Goal: Transaction & Acquisition: Purchase product/service

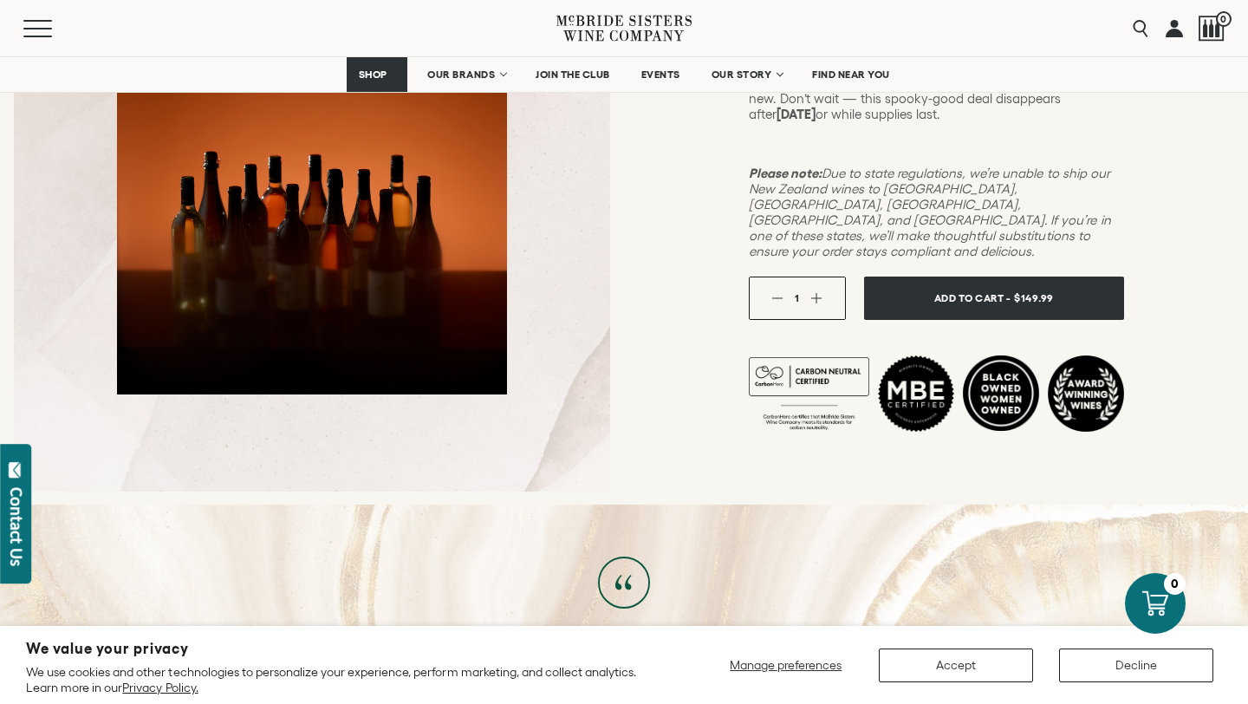
scroll to position [442, 0]
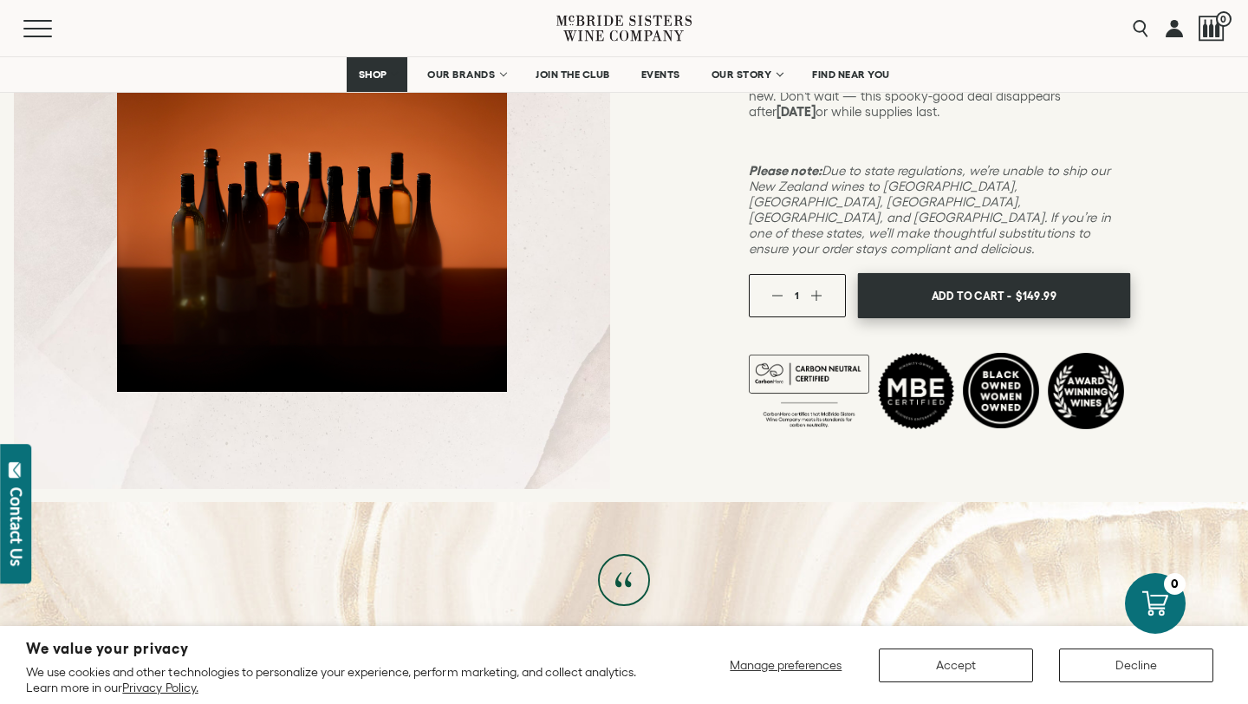
click at [932, 282] on span "Add To Cart -" at bounding box center [971, 295] width 80 height 26
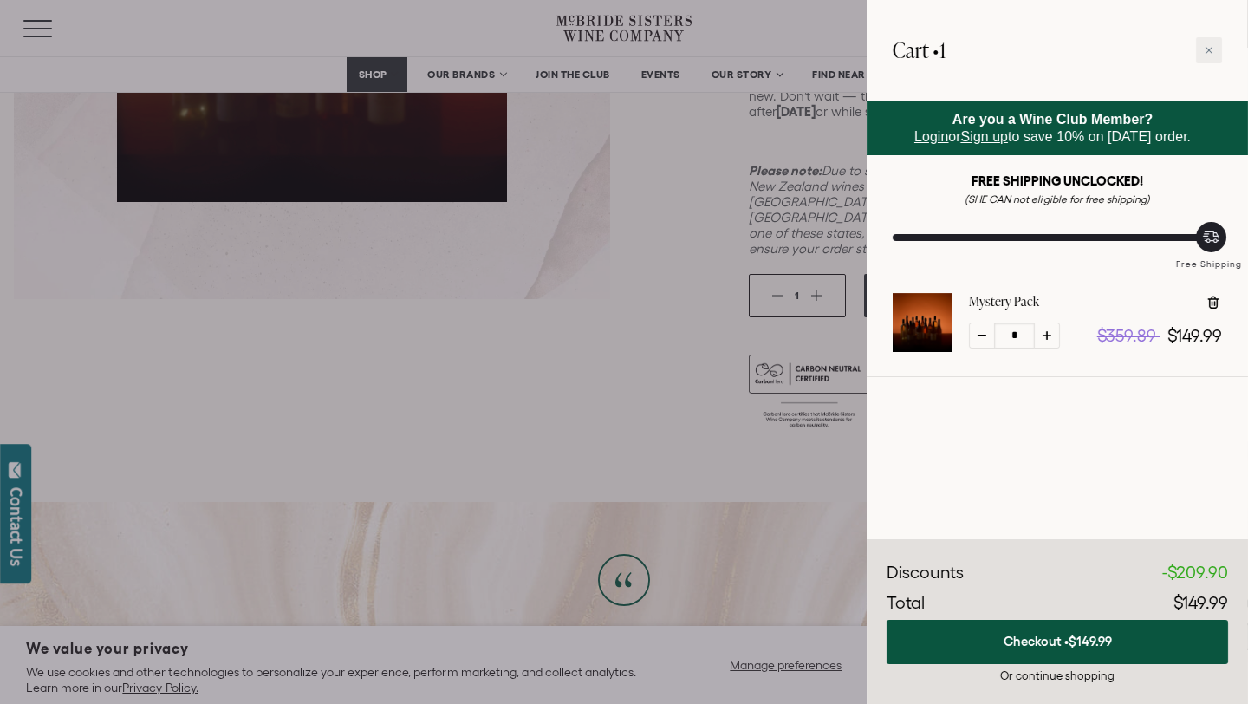
click at [976, 140] on link "Sign up" at bounding box center [984, 136] width 47 height 15
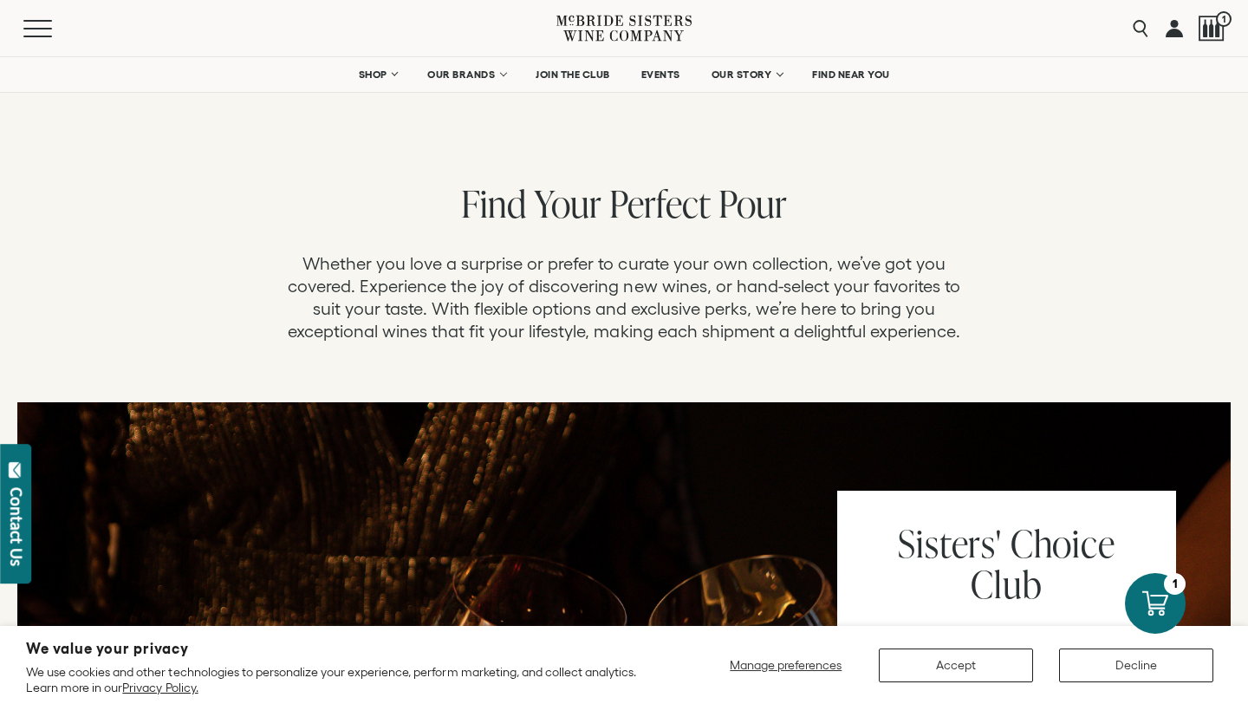
click at [1174, 34] on link at bounding box center [1173, 28] width 17 height 56
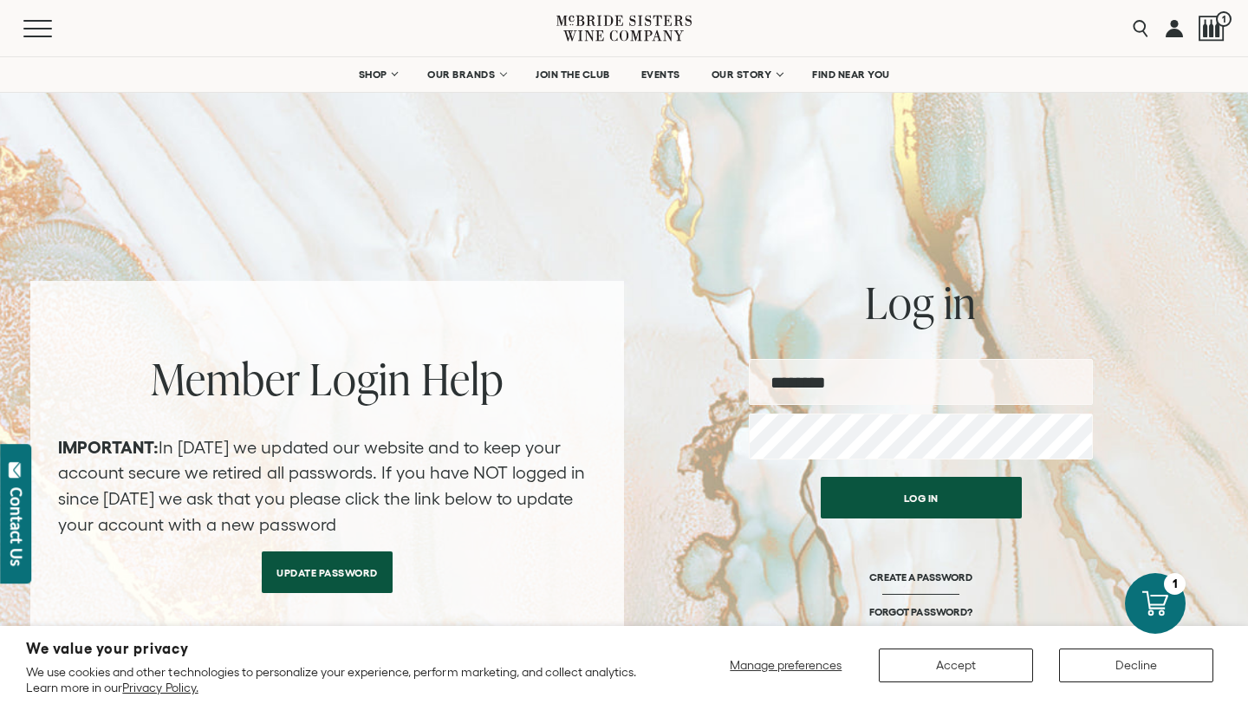
click at [952, 365] on input "email" at bounding box center [921, 382] width 344 height 46
type input "*********"
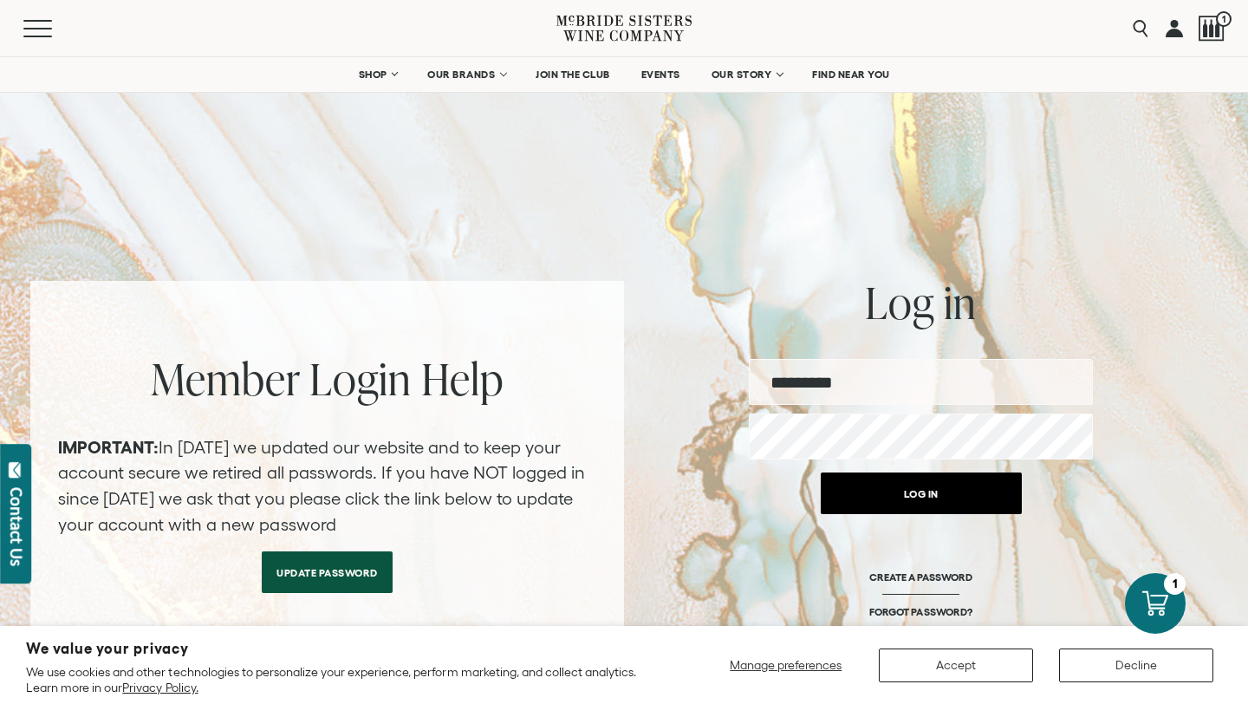
click at [950, 497] on button "Log in" at bounding box center [921, 493] width 201 height 42
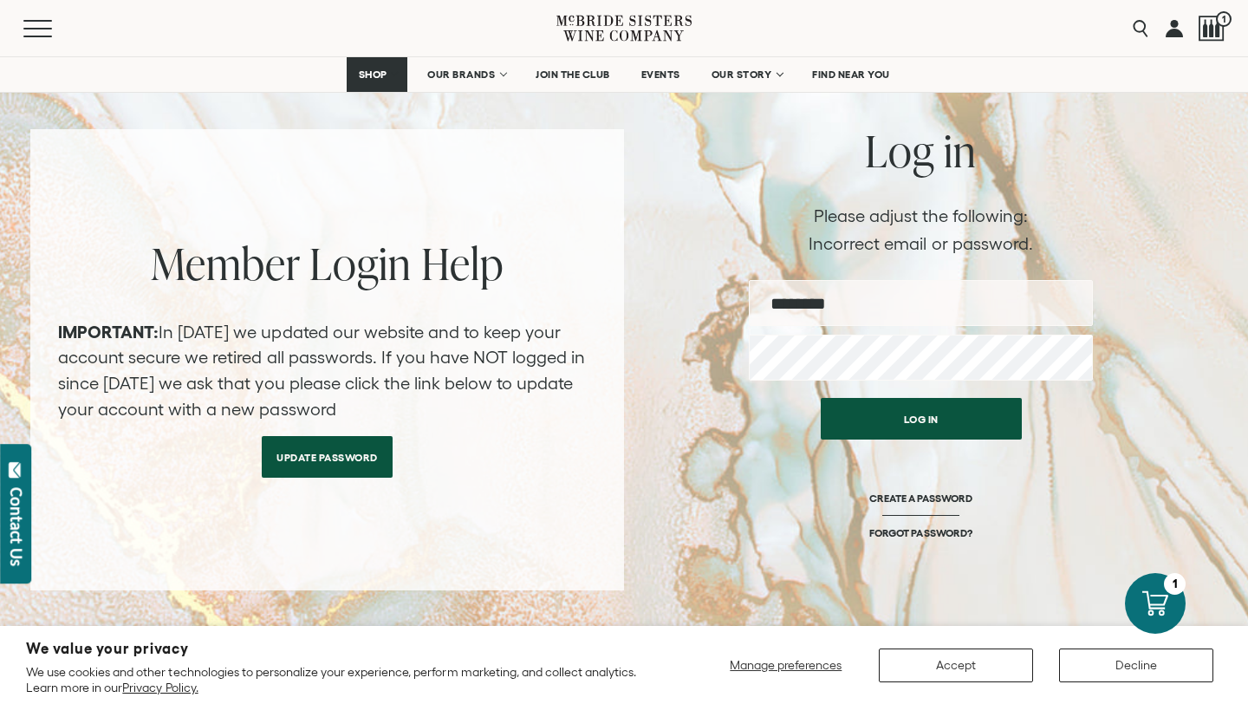
scroll to position [153, 0]
click at [889, 302] on input "email" at bounding box center [921, 302] width 344 height 46
type input "*********"
click at [921, 530] on link "FORGOT PASSWORD?" at bounding box center [920, 531] width 102 height 13
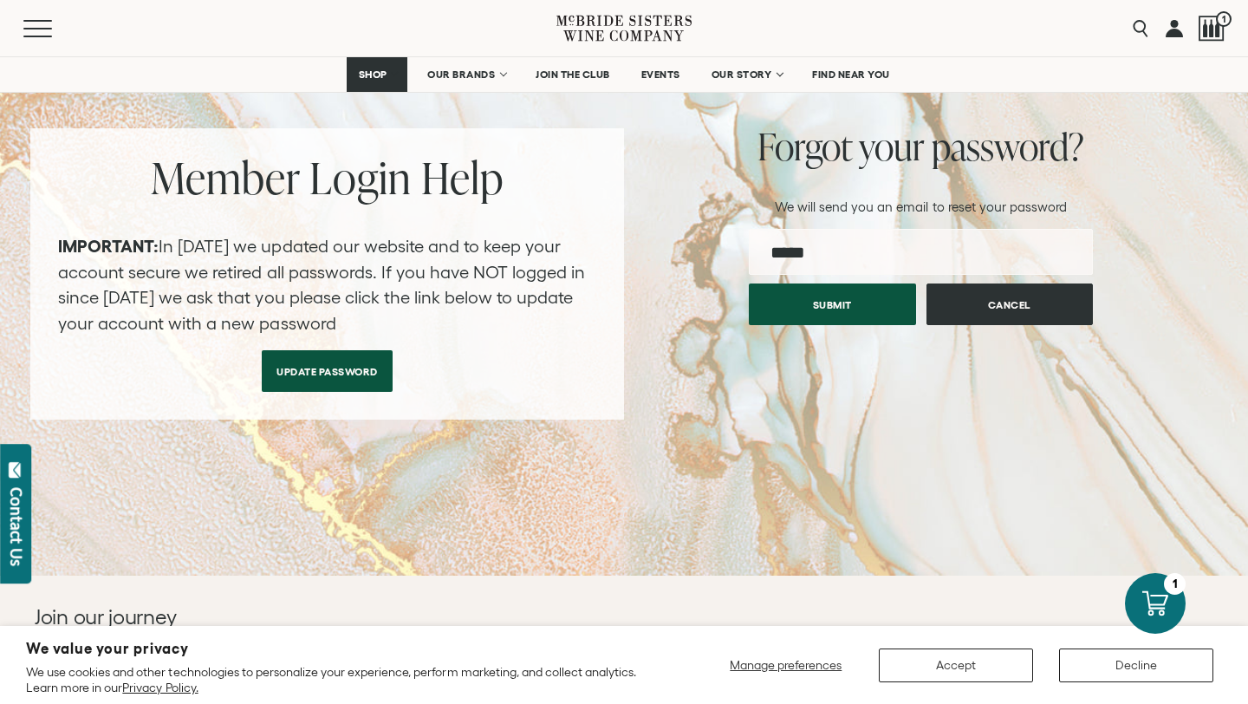
click at [790, 250] on input "email" at bounding box center [921, 252] width 344 height 46
type input "**********"
click at [1172, 24] on link at bounding box center [1173, 28] width 17 height 56
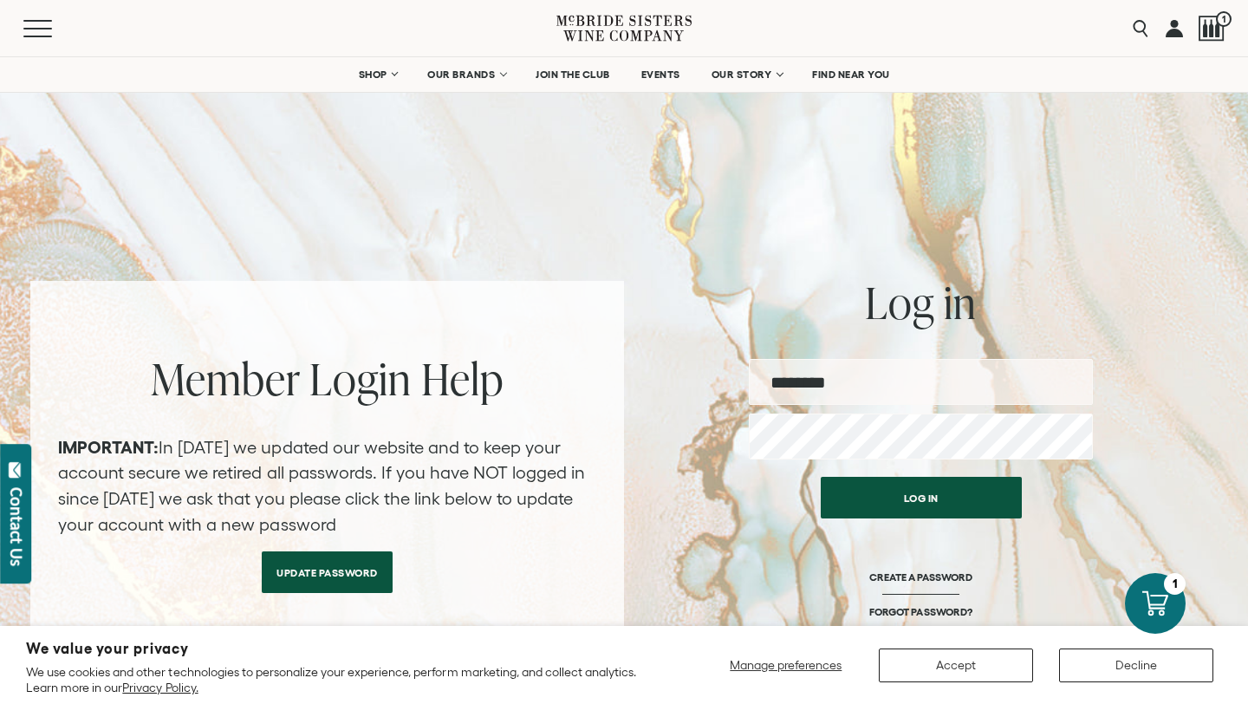
click at [983, 379] on input "email" at bounding box center [921, 382] width 344 height 46
type input "**********"
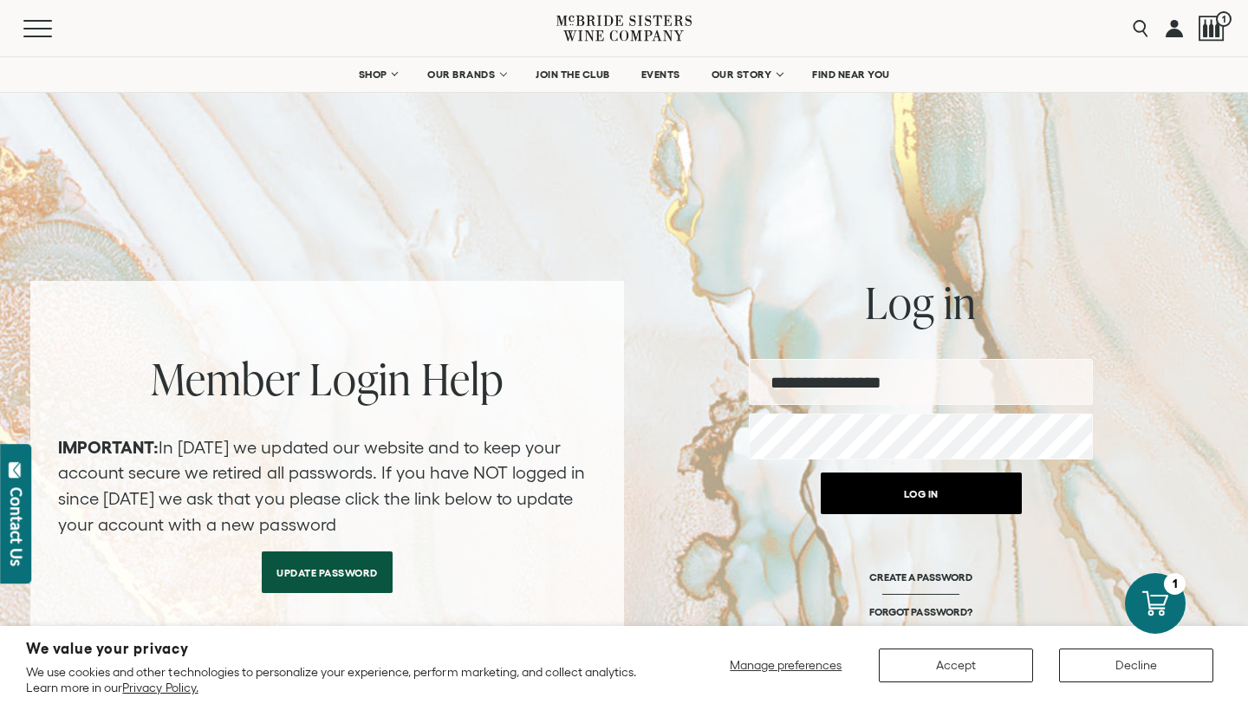
click at [947, 494] on button "Log in" at bounding box center [921, 493] width 201 height 42
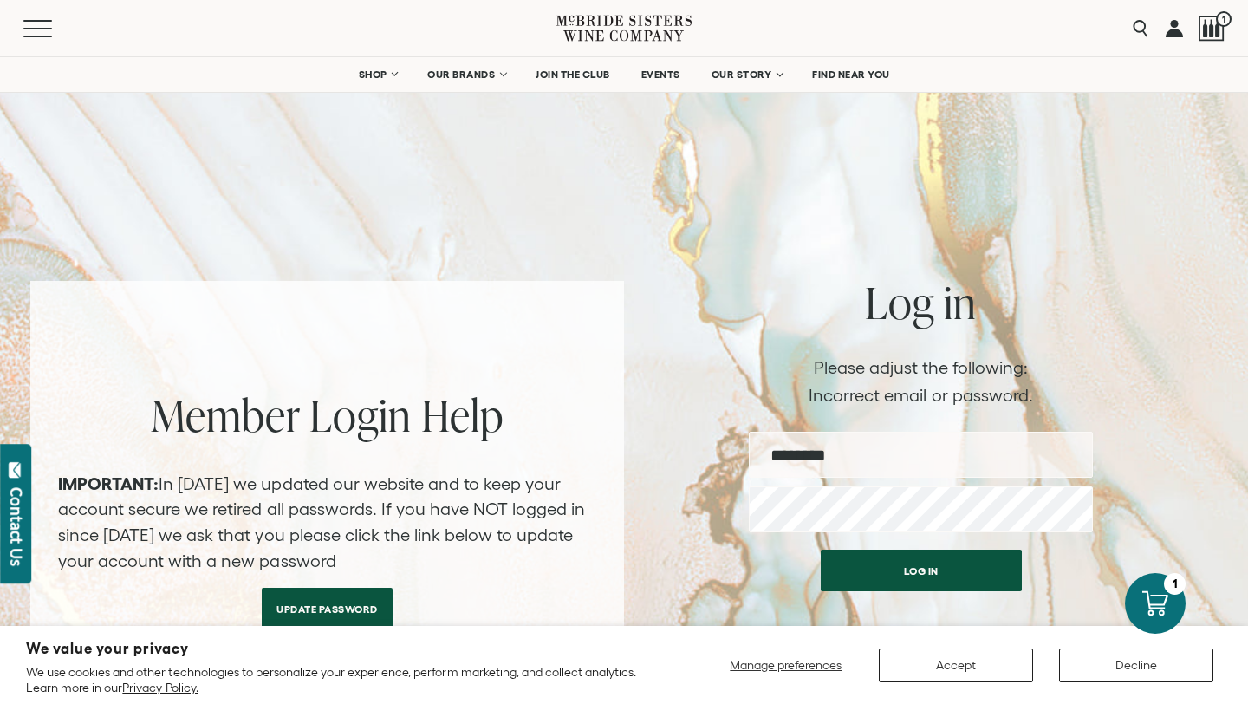
click at [927, 445] on input "email" at bounding box center [921, 455] width 344 height 46
click at [1175, 395] on div "Member Login Help IMPORTANT: In February 2024 we updated our website and to kee…" at bounding box center [623, 511] width 1187 height 461
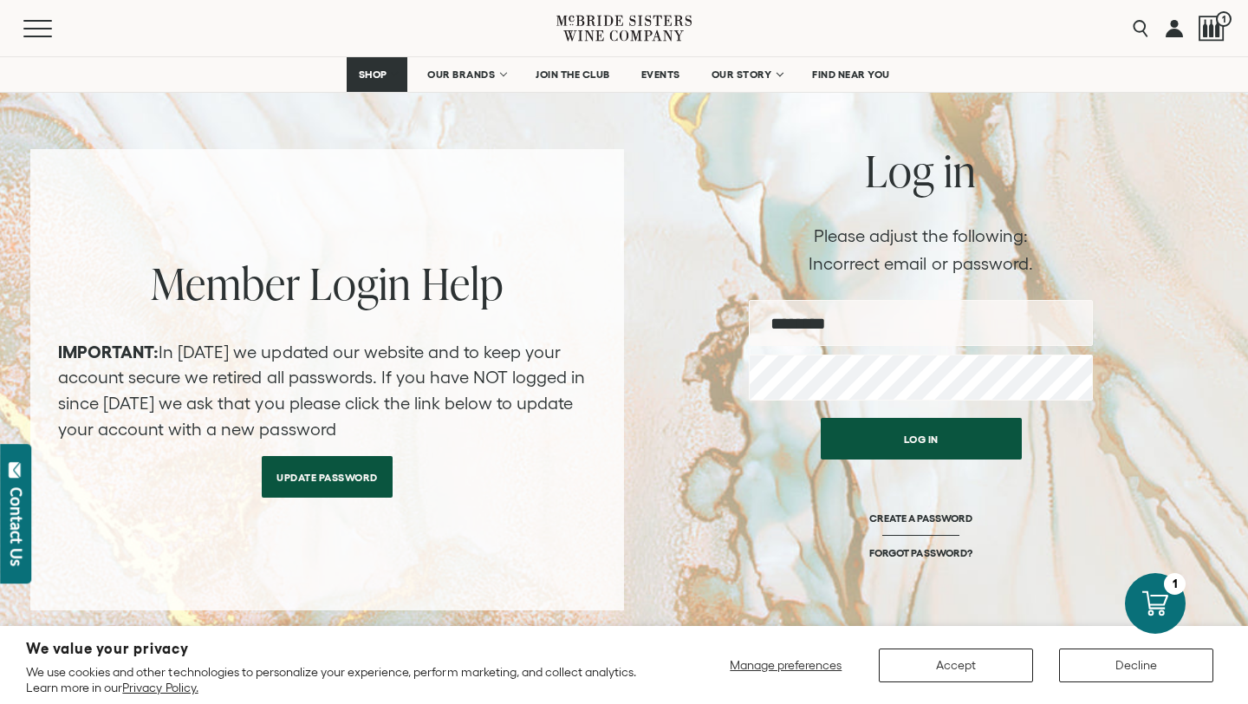
scroll to position [147, 0]
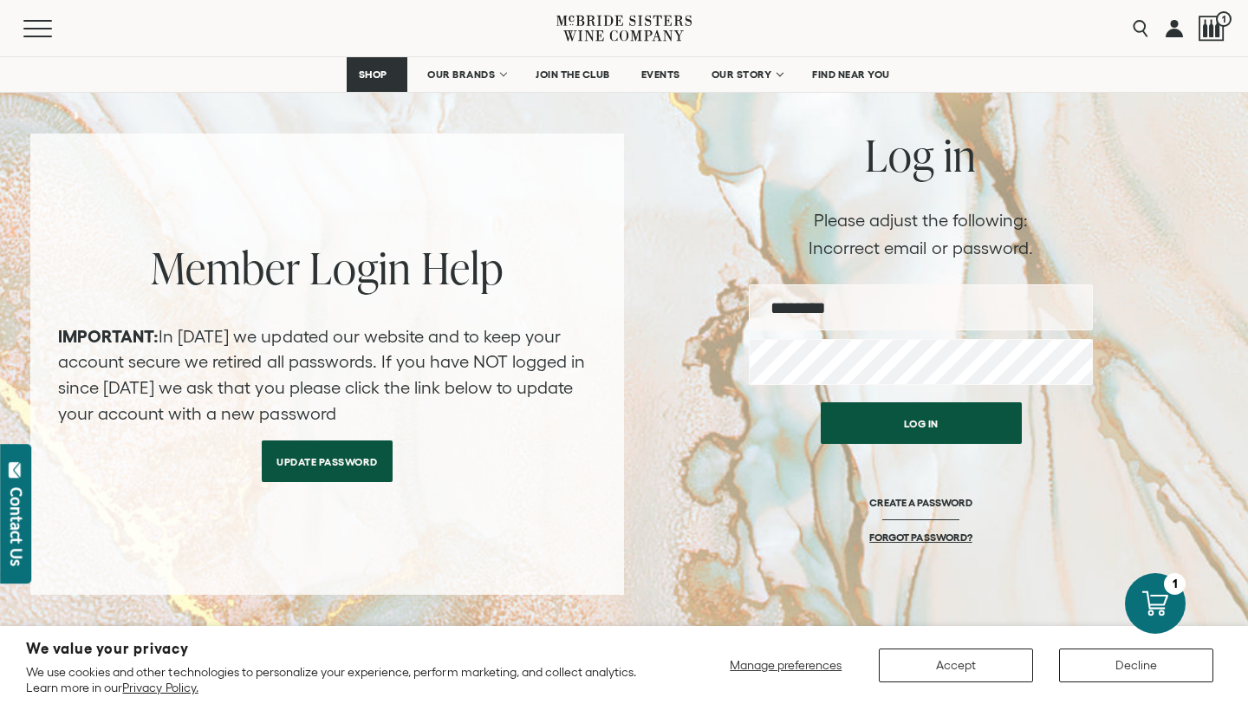
click at [920, 539] on link "FORGOT PASSWORD?" at bounding box center [920, 536] width 102 height 13
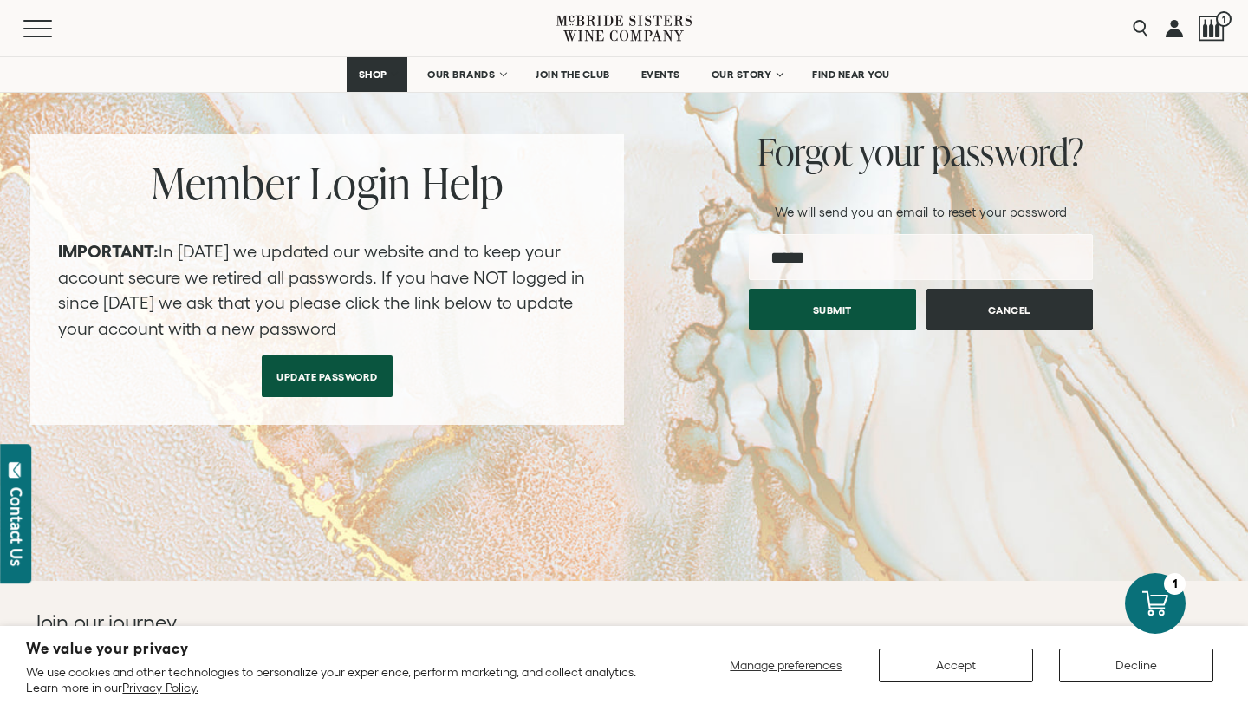
click at [834, 268] on input "email" at bounding box center [921, 257] width 344 height 46
type input "**********"
click at [860, 317] on button "Submit" at bounding box center [832, 305] width 167 height 42
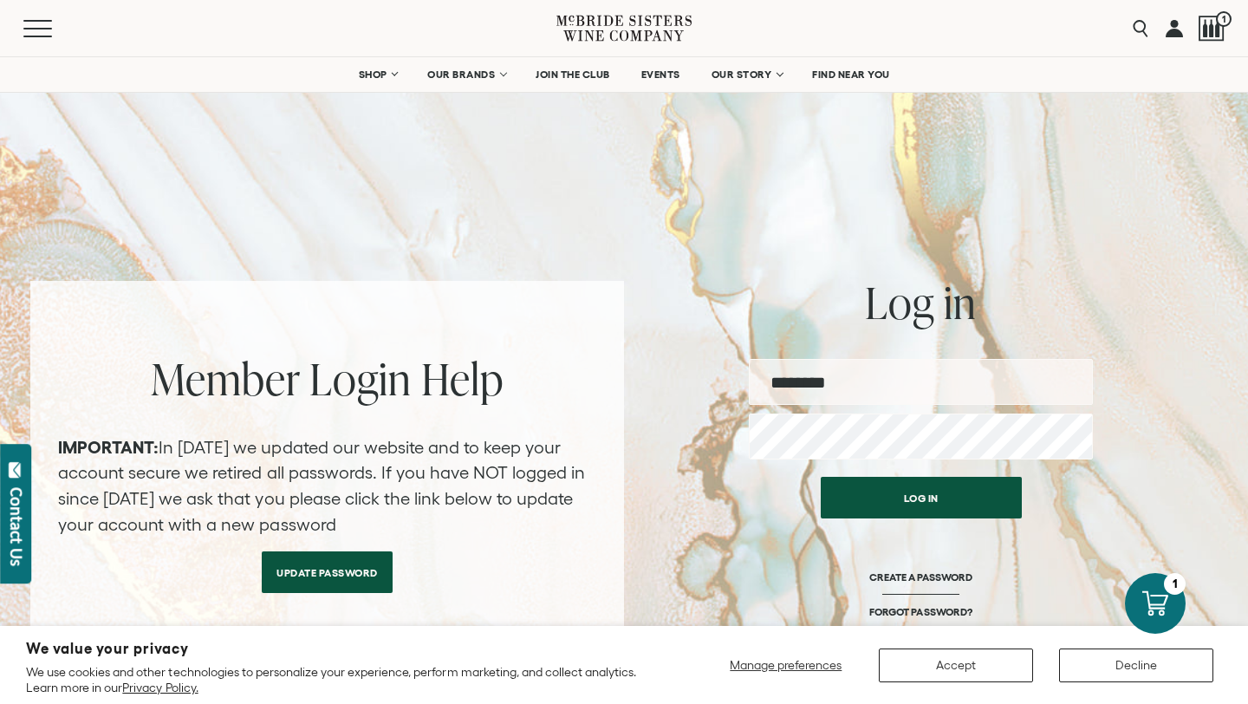
click at [876, 372] on input "email" at bounding box center [921, 382] width 344 height 46
type input "*********"
click at [691, 438] on div "Member Login Help IMPORTANT: In February 2024 we updated our website and to kee…" at bounding box center [623, 475] width 1187 height 388
click at [1057, 483] on div "Log in CREATE A PASSWORD FORGOT PASSWORD?" at bounding box center [921, 568] width 344 height 201
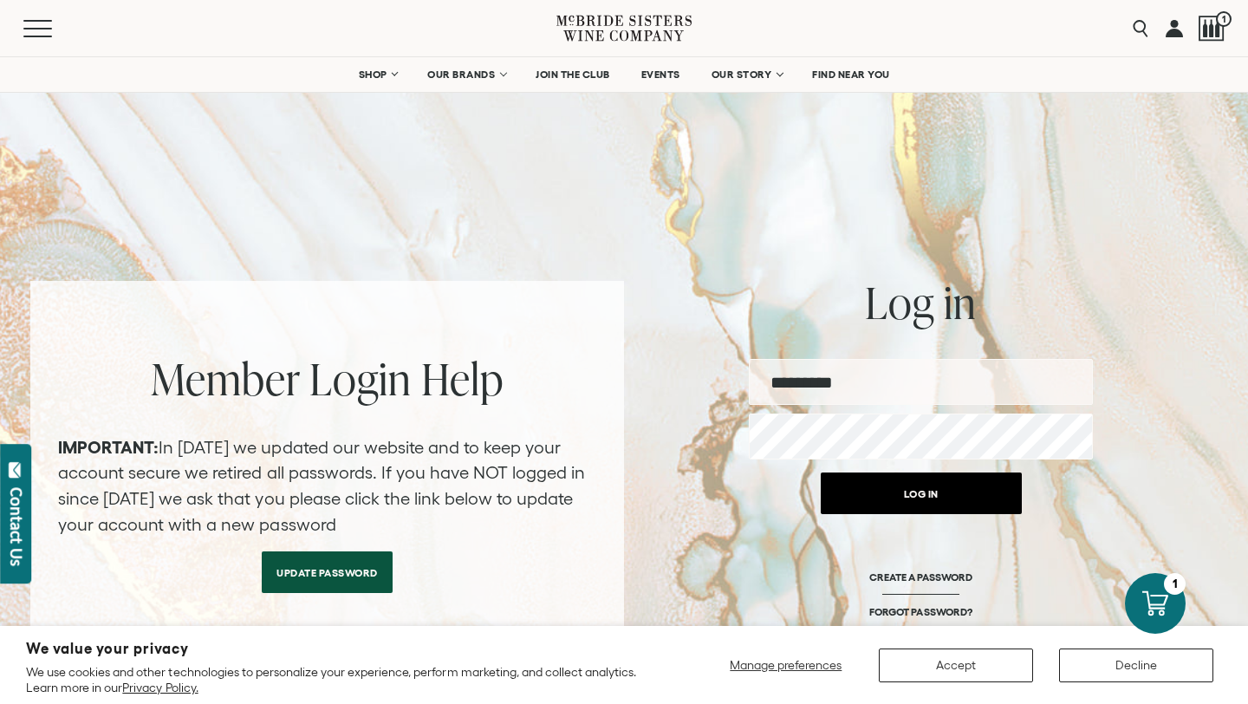
click at [924, 497] on button "Log in" at bounding box center [921, 493] width 201 height 42
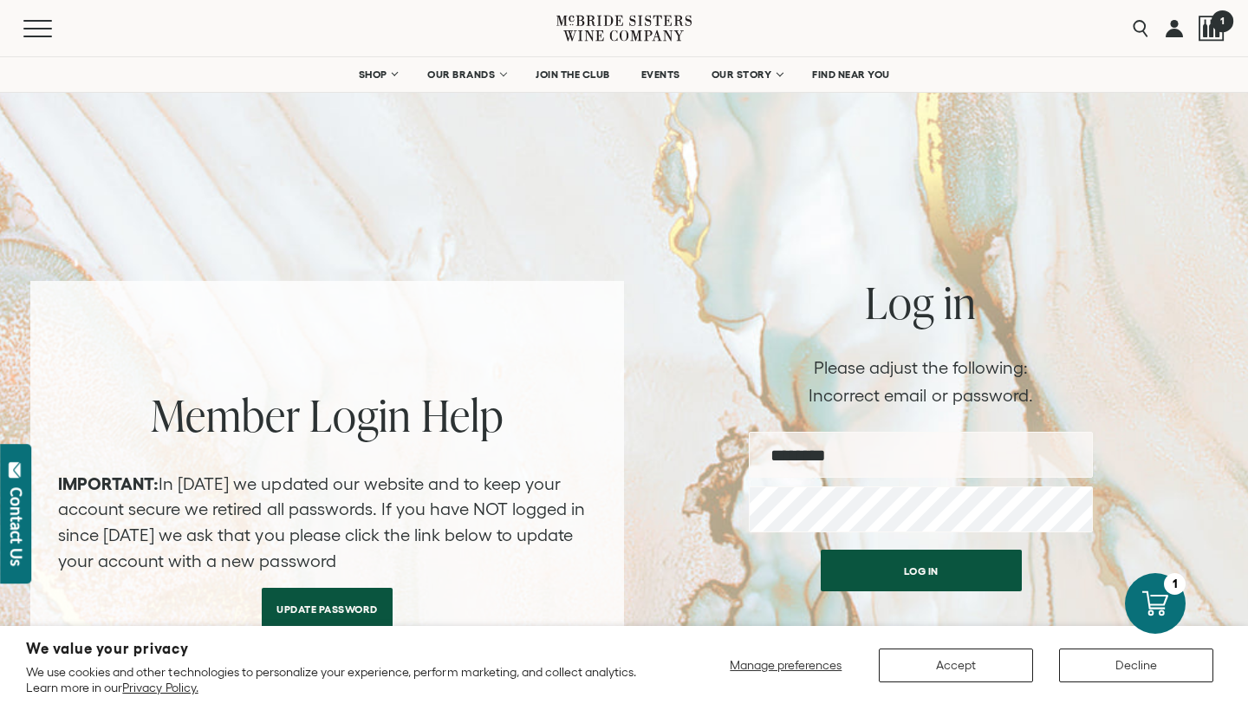
click at [1214, 26] on span "1" at bounding box center [1221, 21] width 22 height 22
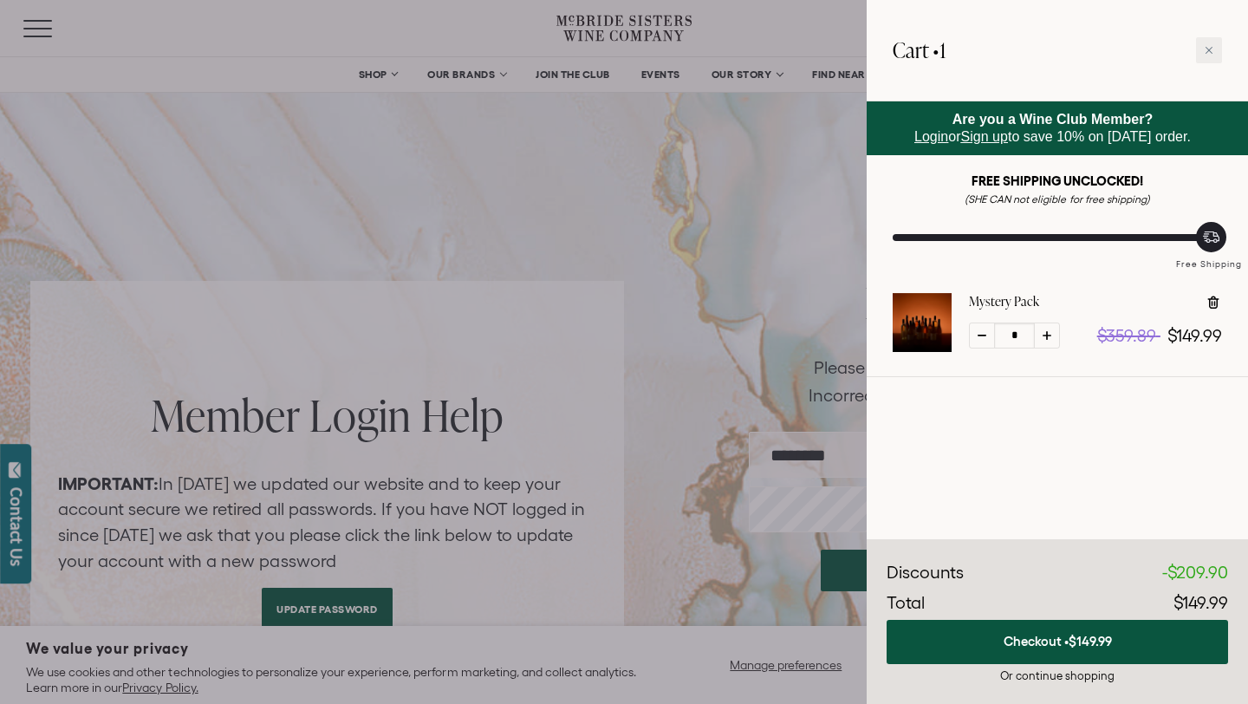
click at [925, 143] on span "Login" at bounding box center [931, 136] width 34 height 15
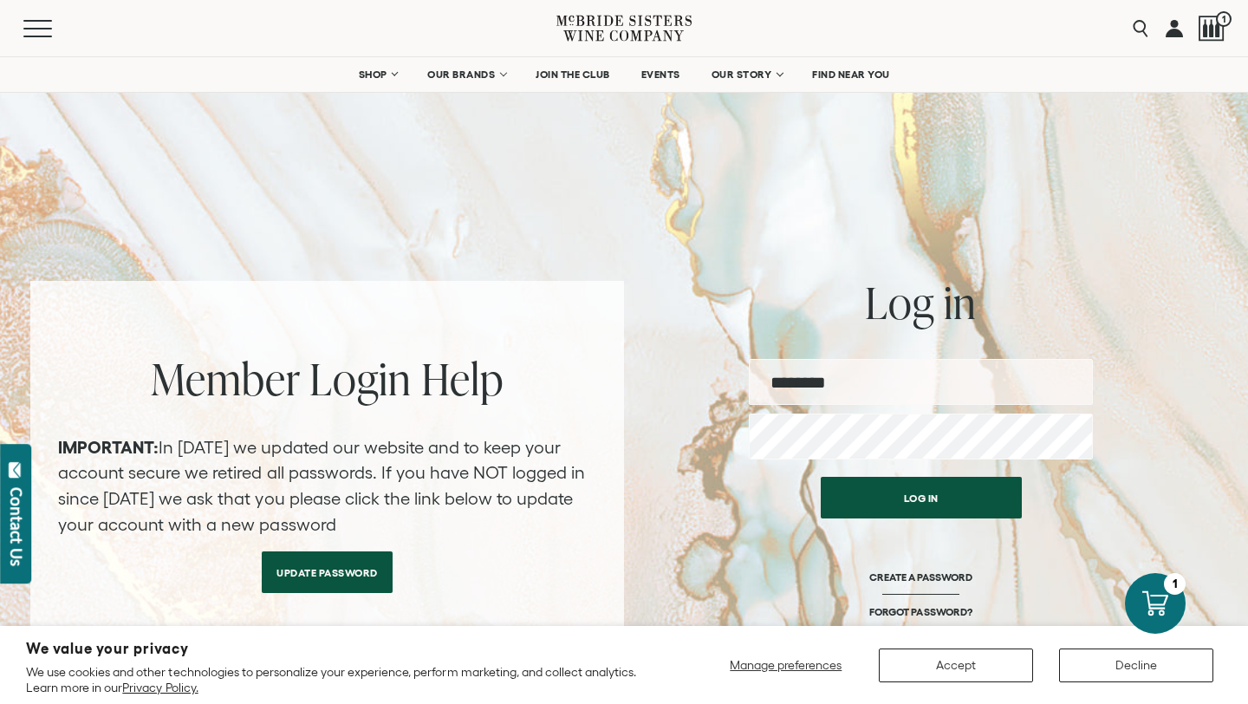
click at [780, 390] on input "email" at bounding box center [921, 382] width 344 height 46
type input "**********"
click at [734, 434] on div "**********" at bounding box center [623, 475] width 1187 height 388
click at [821, 477] on button "Log in" at bounding box center [921, 498] width 201 height 42
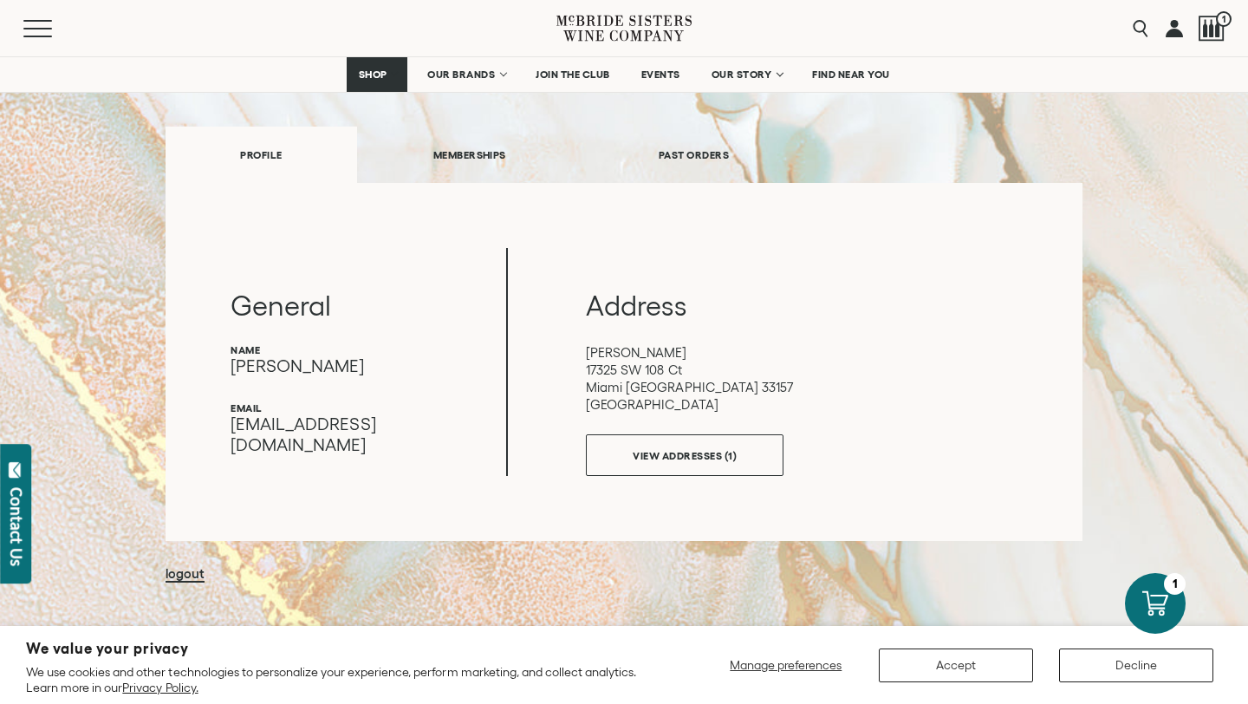
scroll to position [204, 0]
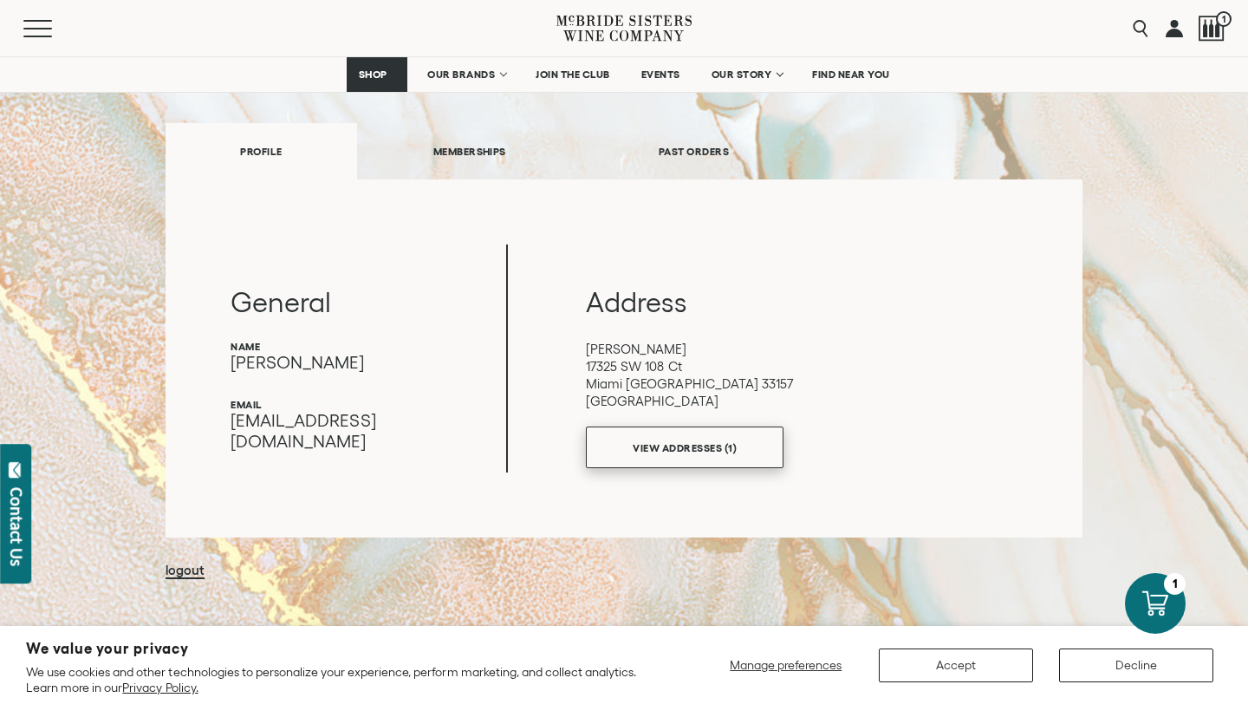
click at [697, 445] on link "VIEW ADDRESSES (1)" at bounding box center [685, 447] width 198 height 42
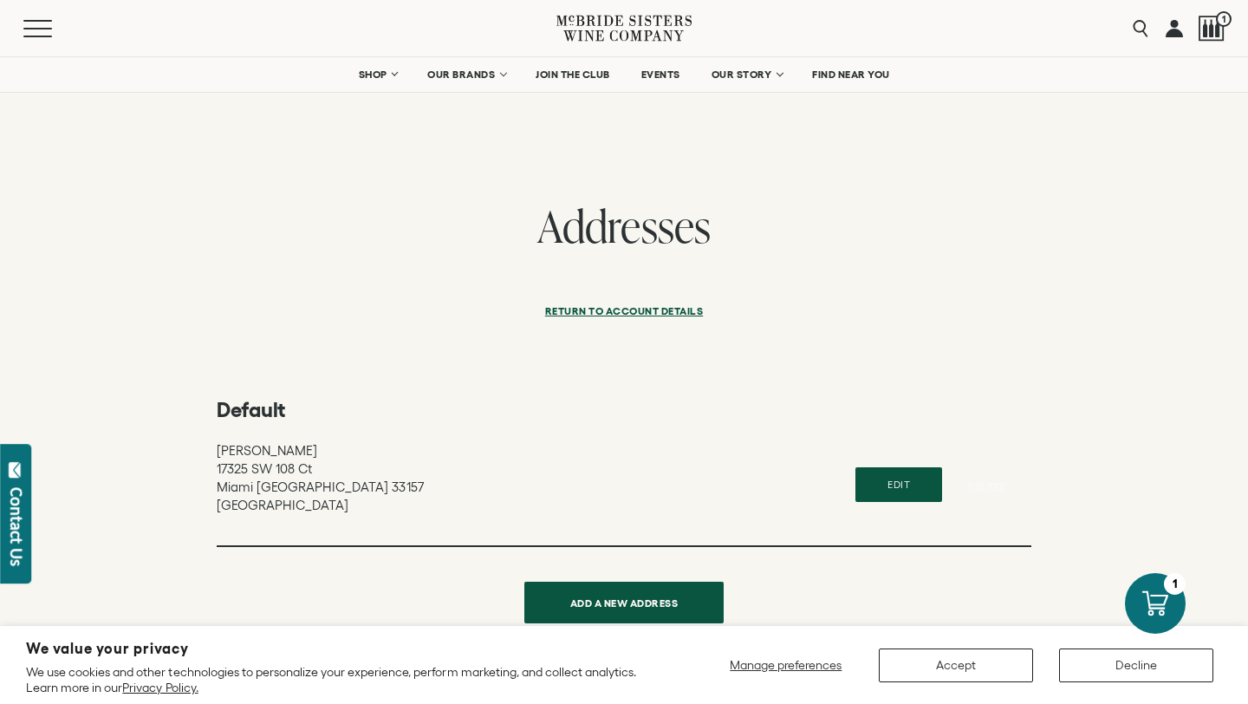
click at [628, 311] on link "Return to Account details" at bounding box center [624, 315] width 159 height 42
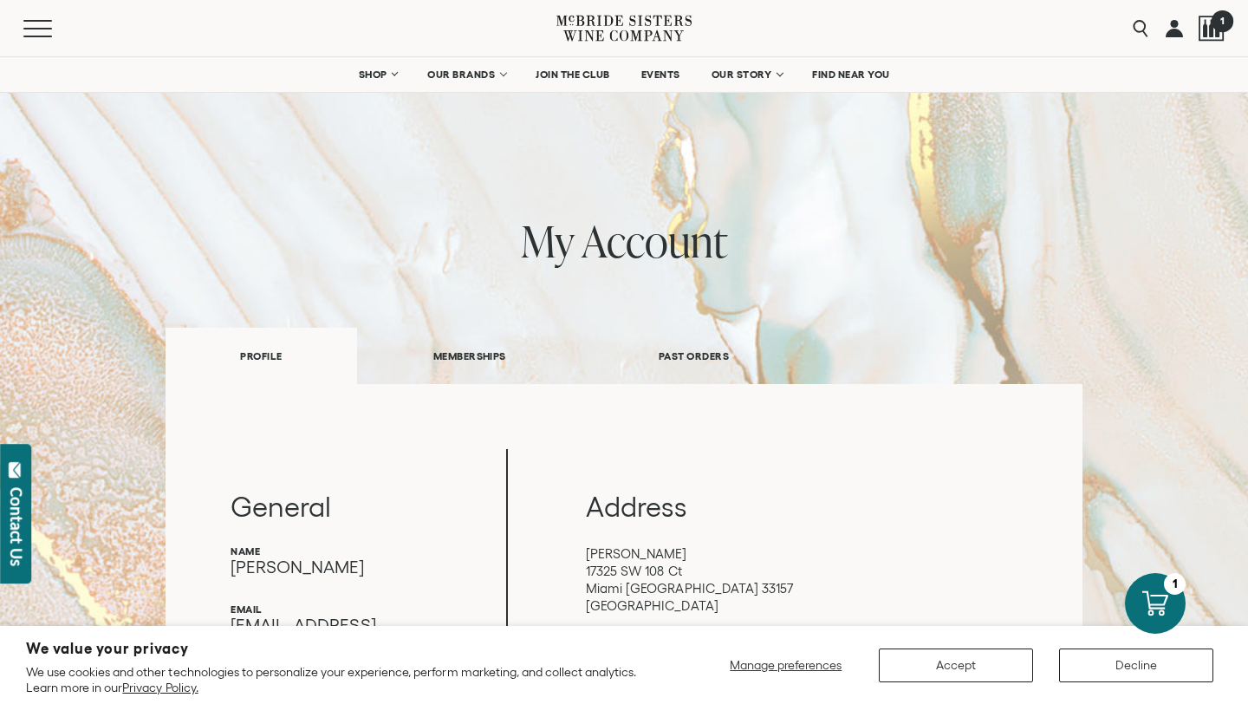
click at [1209, 24] on div at bounding box center [1211, 29] width 26 height 26
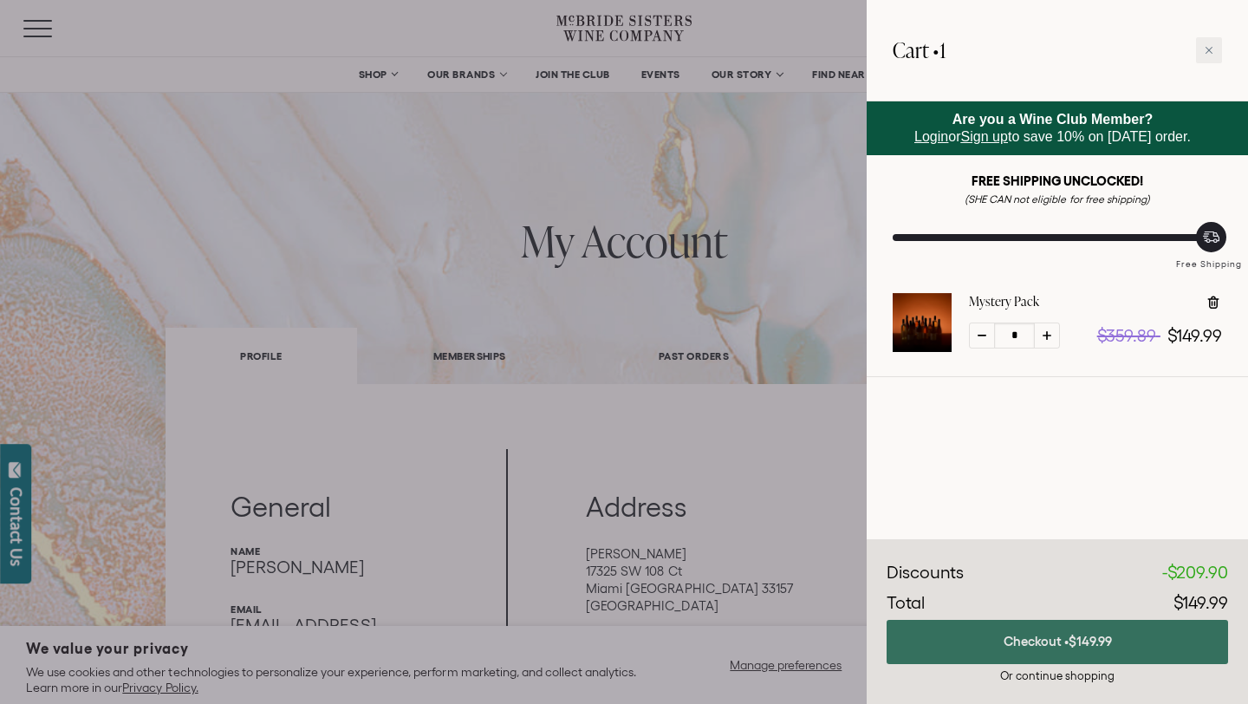
click at [1029, 650] on button "Checkout • $149.99" at bounding box center [1056, 642] width 341 height 44
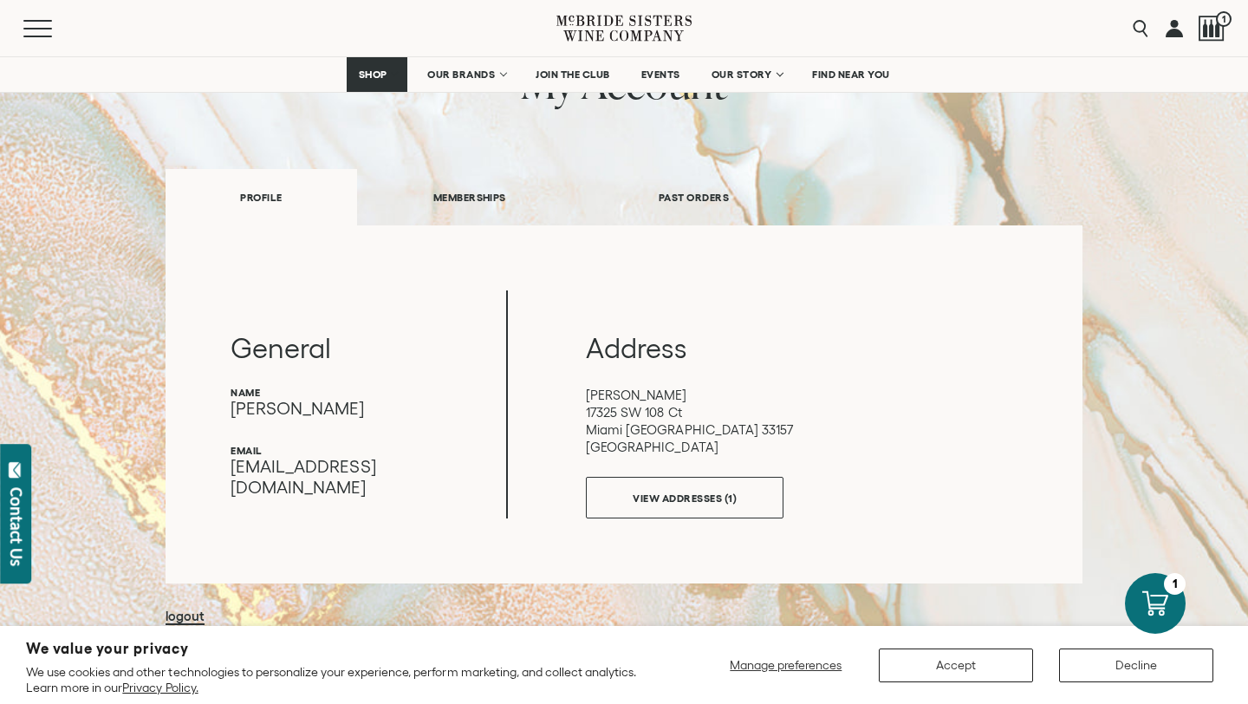
scroll to position [156, 0]
click at [37, 23] on button "Menu" at bounding box center [54, 28] width 62 height 17
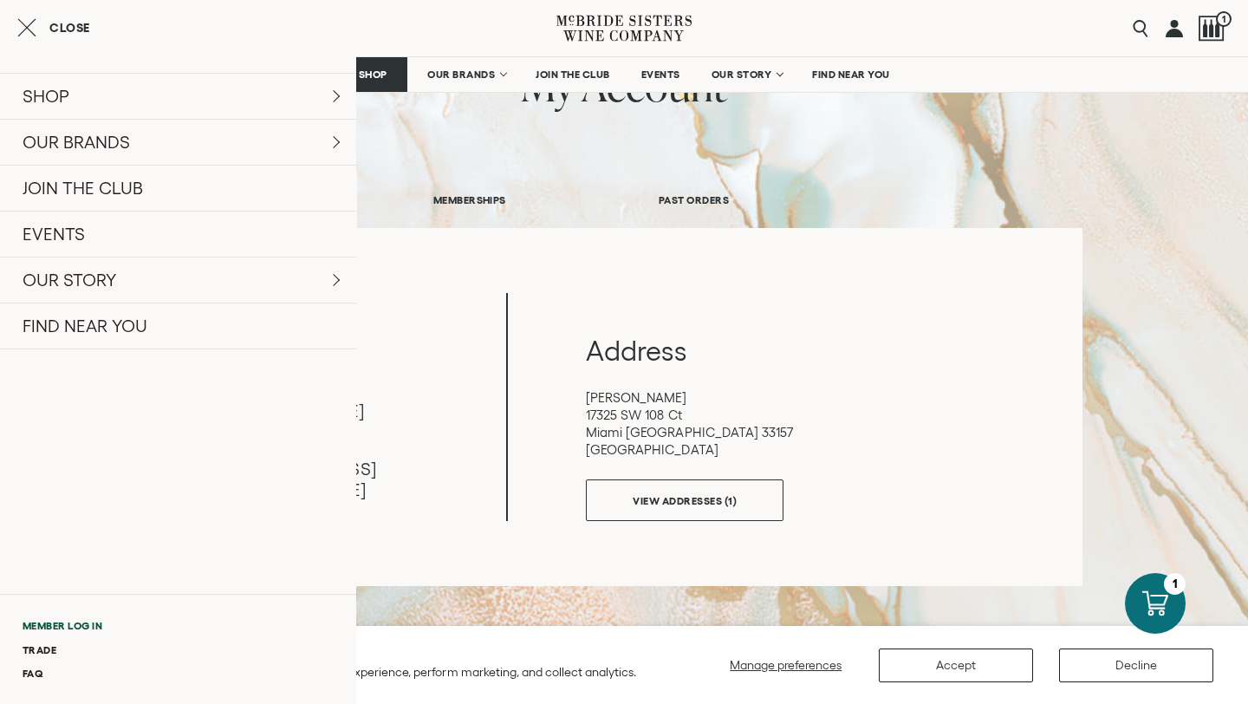
click at [84, 624] on link "Member Log In" at bounding box center [178, 624] width 356 height 23
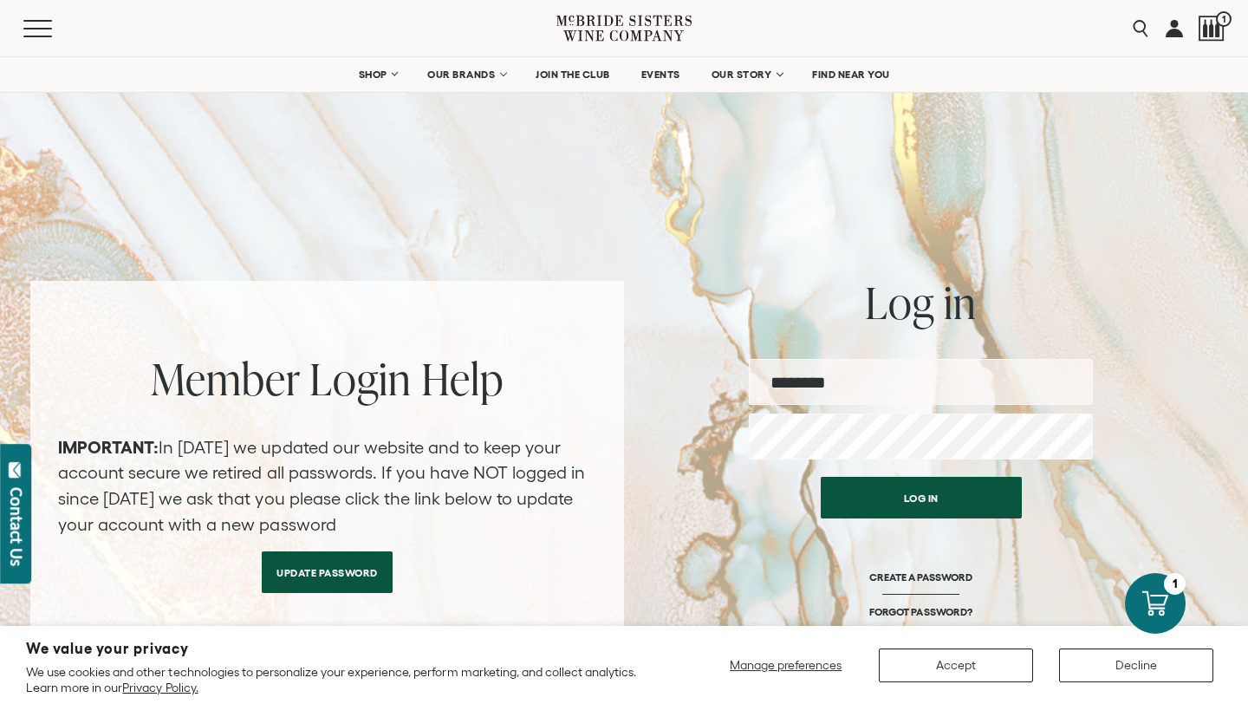
click at [817, 378] on input "email" at bounding box center [921, 382] width 344 height 46
type input "**********"
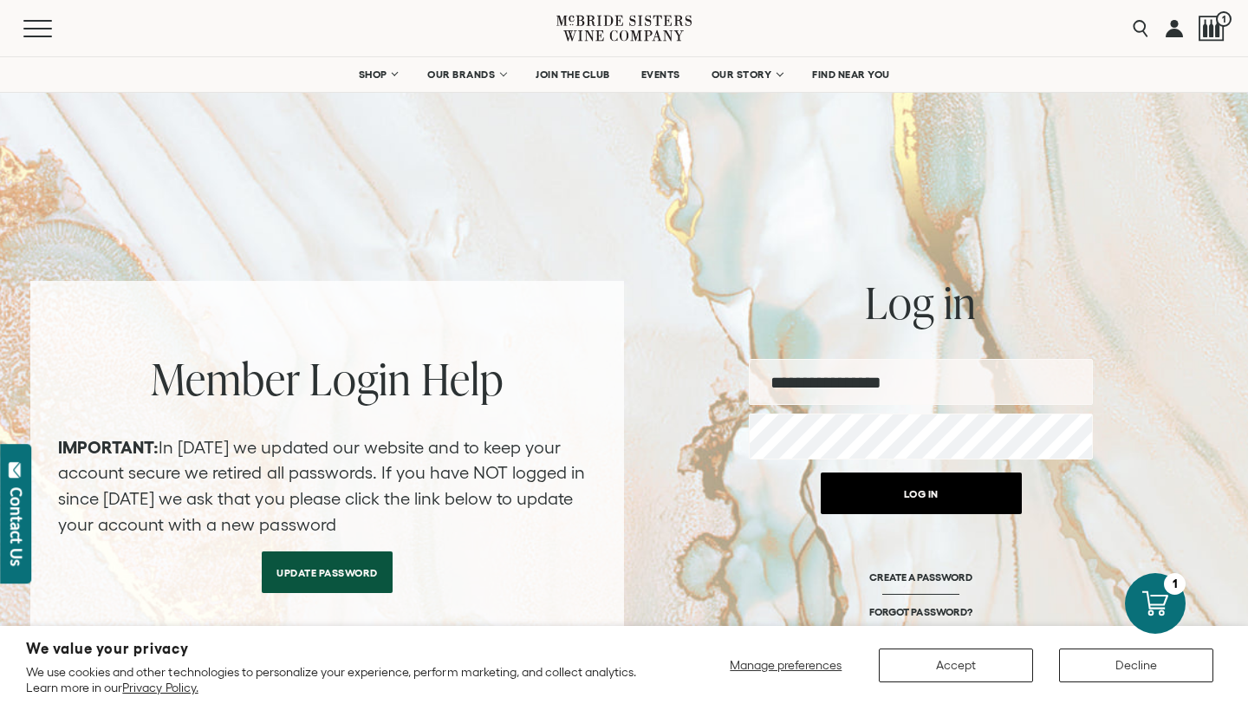
click at [899, 509] on button "Log in" at bounding box center [921, 493] width 201 height 42
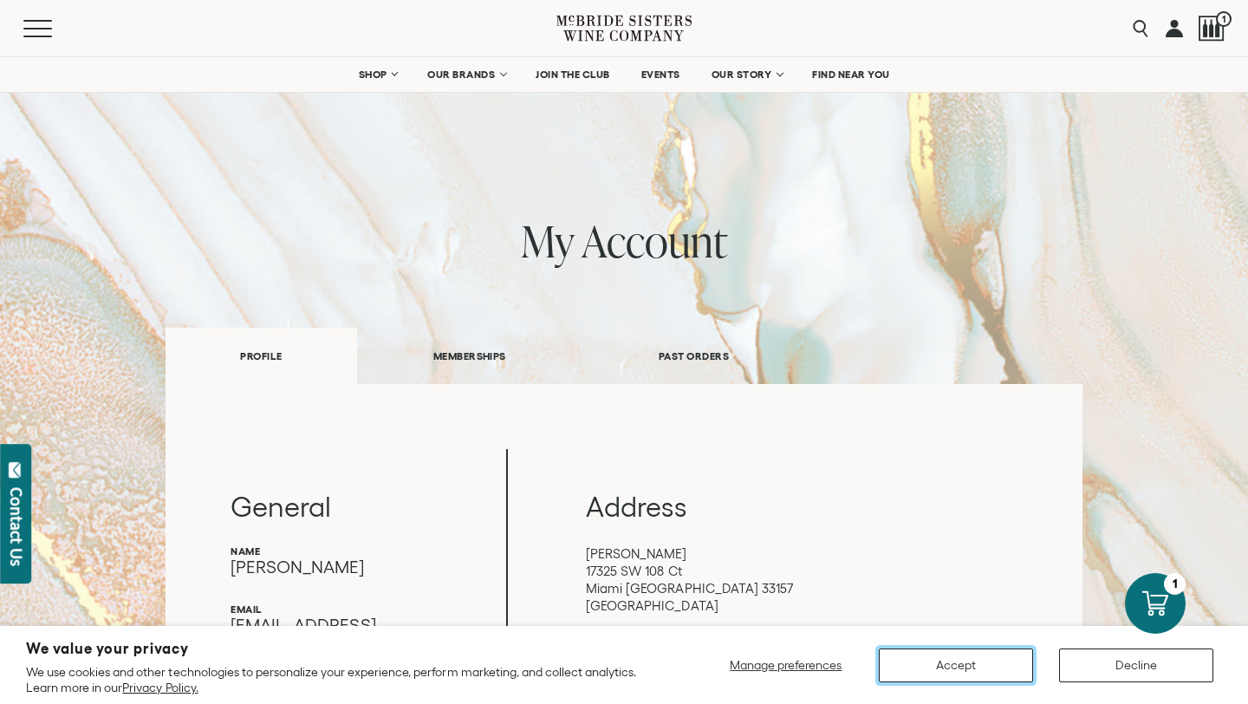
click at [982, 672] on button "Accept" at bounding box center [956, 665] width 154 height 34
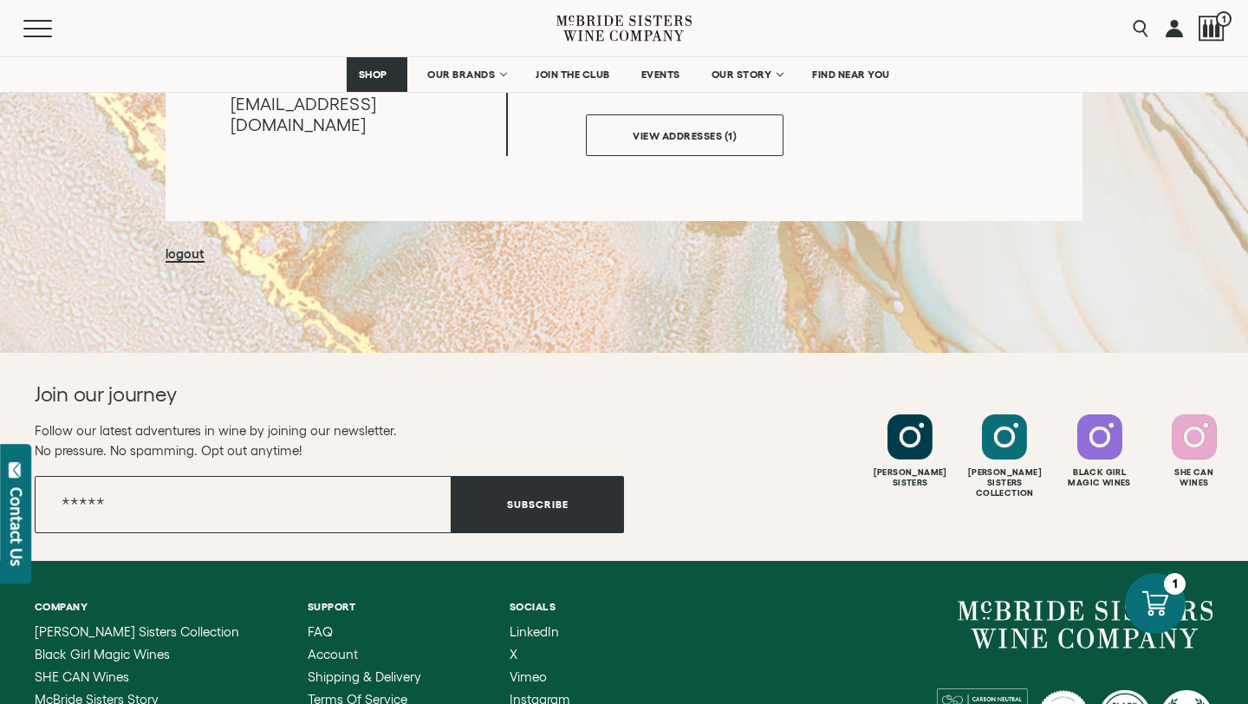
scroll to position [515, 0]
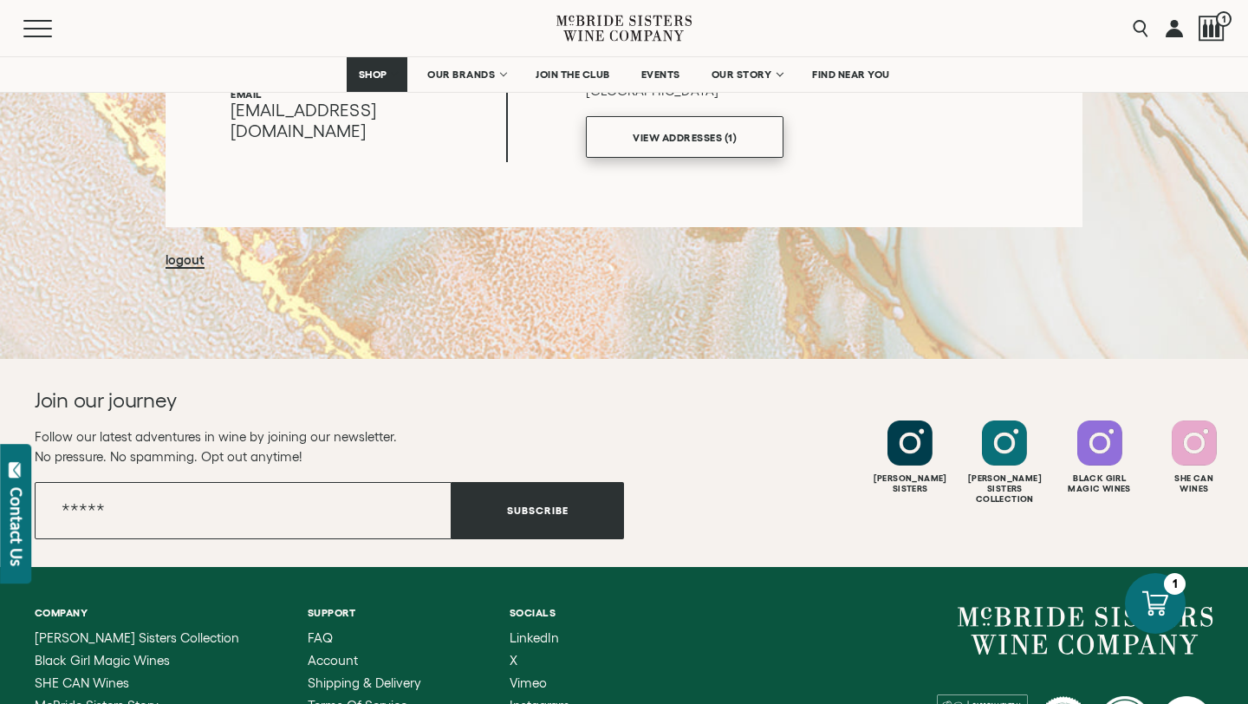
click at [663, 143] on link "VIEW ADDRESSES (1)" at bounding box center [685, 137] width 198 height 42
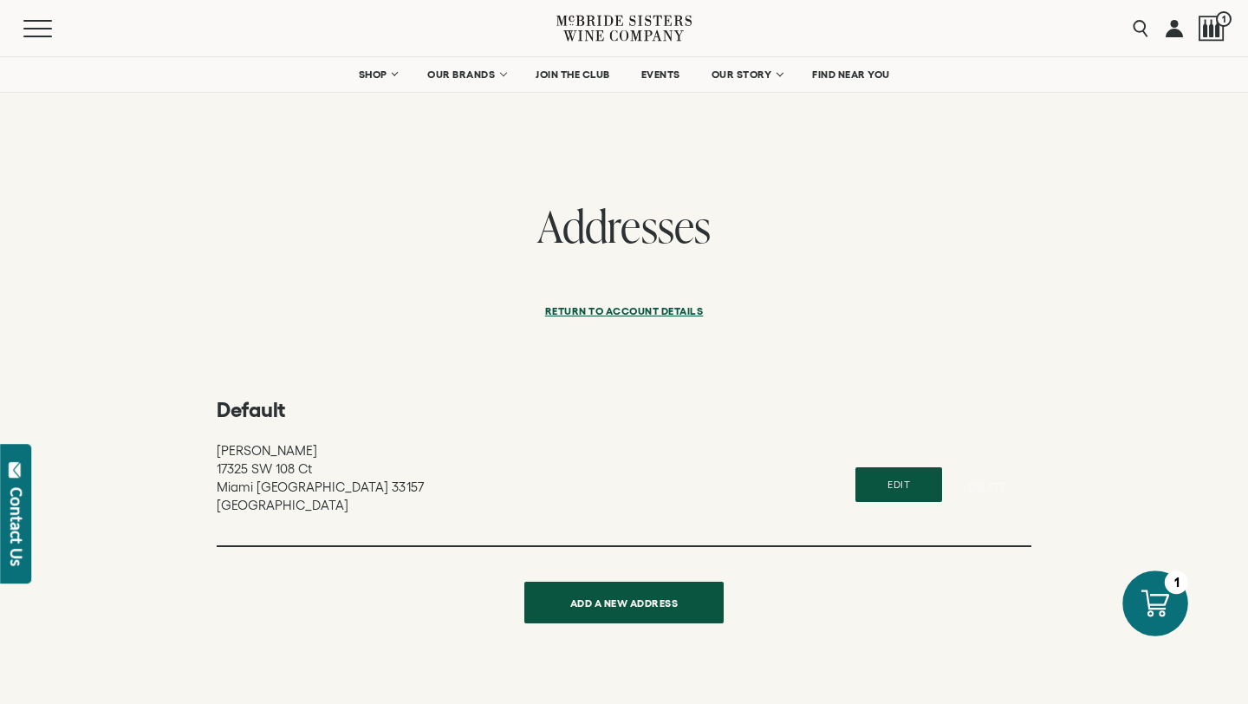
click at [1162, 602] on icon at bounding box center [1155, 603] width 28 height 28
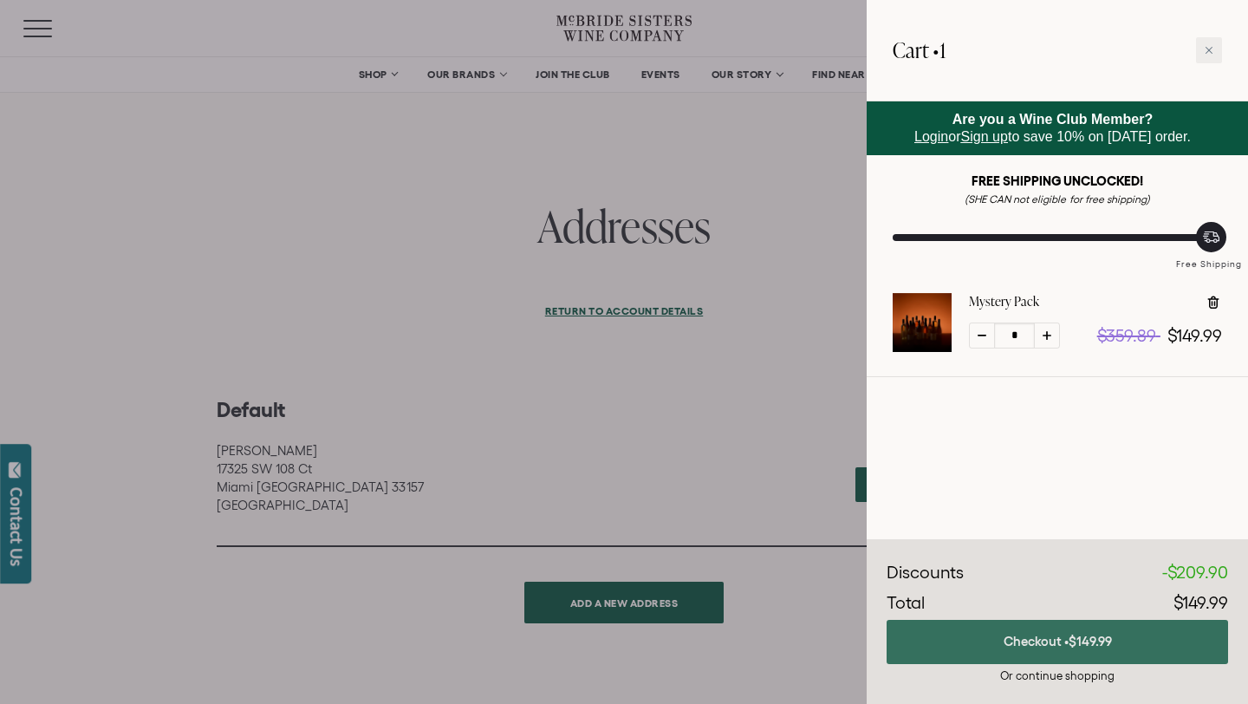
click at [1043, 642] on button "Checkout • $149.99" at bounding box center [1056, 642] width 341 height 44
